Goal: Navigation & Orientation: Find specific page/section

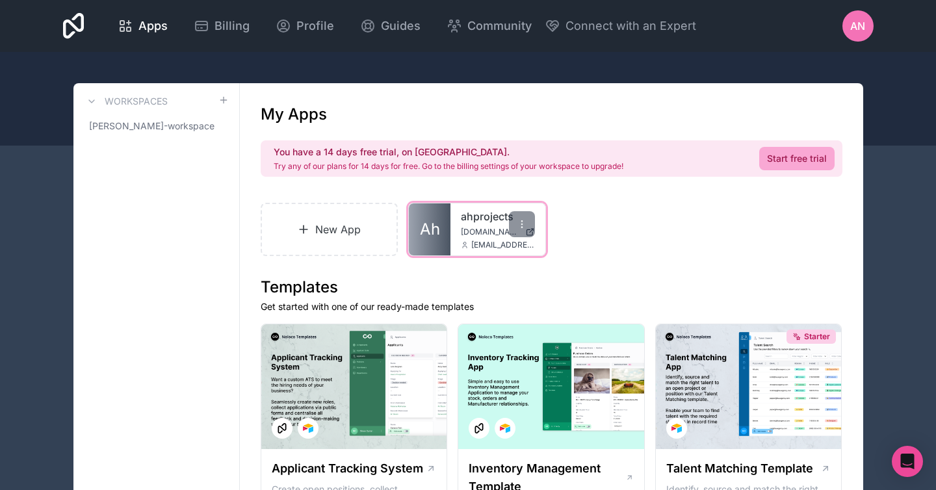
click at [427, 237] on span "Ah" at bounding box center [430, 229] width 20 height 21
click at [526, 226] on icon at bounding box center [521, 224] width 10 height 10
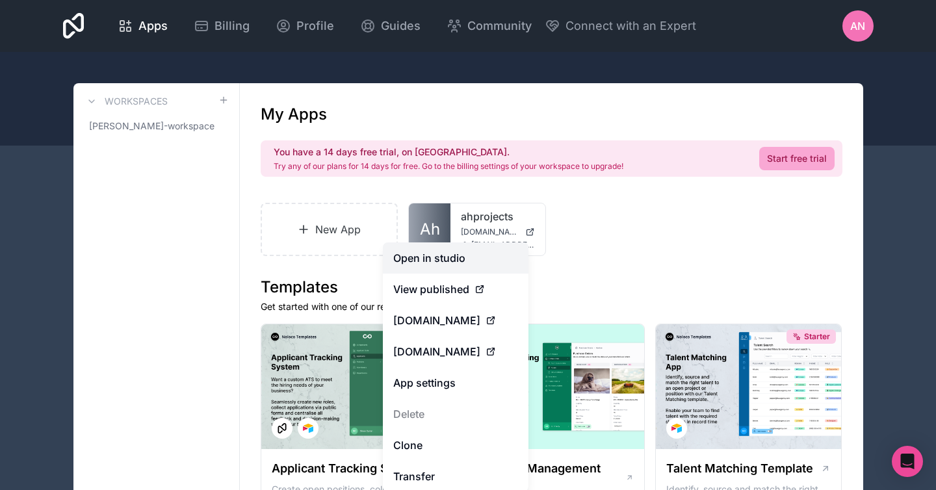
click at [481, 261] on link "Open in studio" at bounding box center [456, 257] width 146 height 31
